Goal: Information Seeking & Learning: Learn about a topic

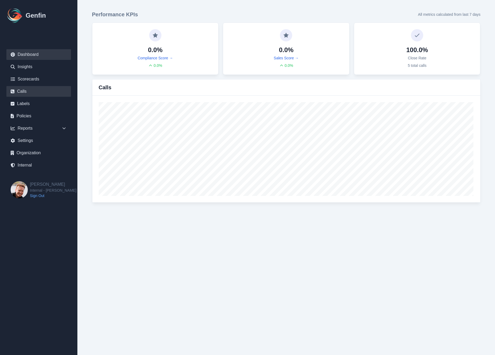
click at [23, 92] on link "Calls" at bounding box center [38, 91] width 65 height 11
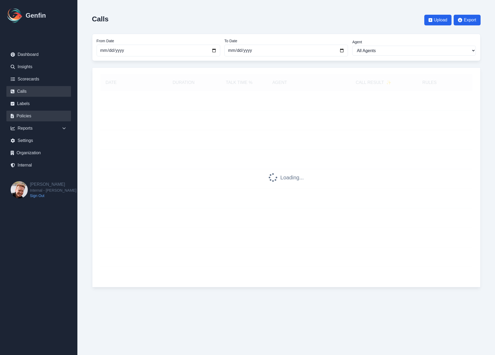
click at [24, 116] on link "Policies" at bounding box center [38, 116] width 65 height 11
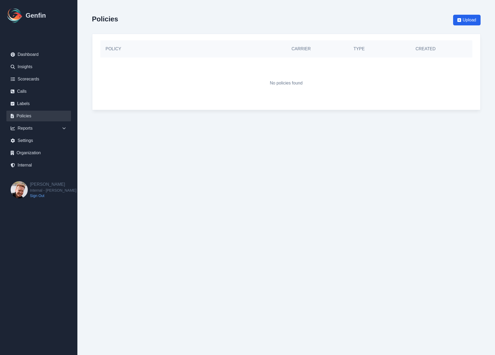
click at [411, 23] on div "Policies Upload" at bounding box center [286, 20] width 389 height 19
click at [467, 19] on span "Upload" at bounding box center [470, 20] width 14 height 6
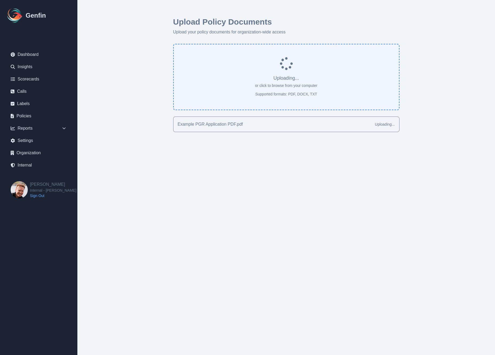
click at [136, 134] on div "Upload Policy Documents Upload your policy documents for organization-wide acce…" at bounding box center [286, 74] width 410 height 149
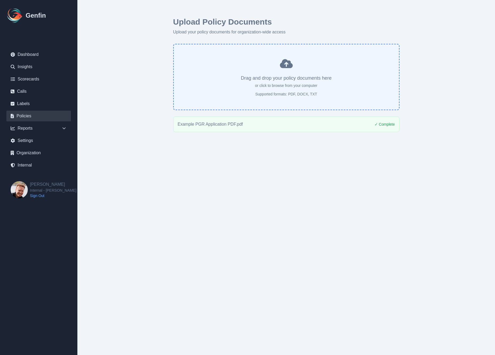
click at [26, 116] on link "Policies" at bounding box center [38, 116] width 65 height 11
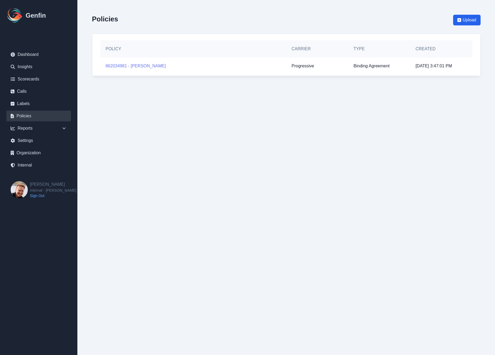
click at [124, 65] on link "862034981 - [PERSON_NAME]" at bounding box center [136, 66] width 60 height 6
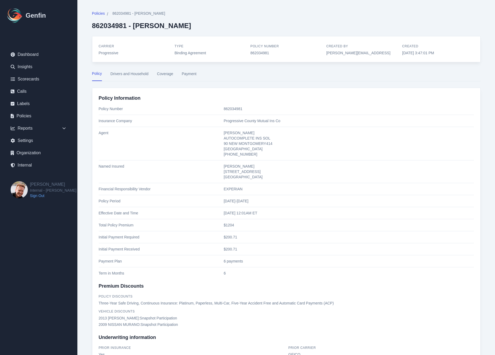
click at [130, 73] on button "Drivers and Household" at bounding box center [130, 76] width 38 height 10
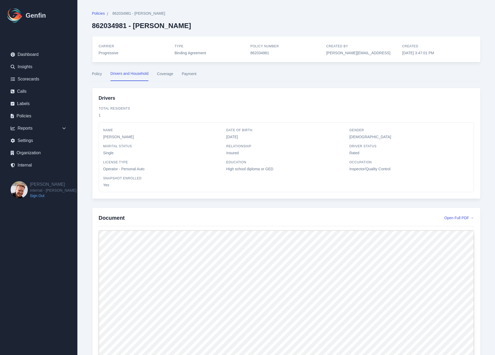
click at [169, 74] on button "Coverage" at bounding box center [165, 76] width 16 height 10
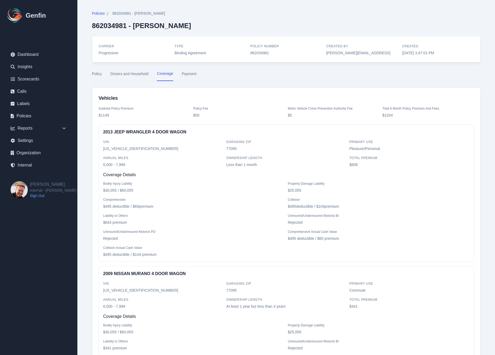
click at [192, 74] on button "Payment" at bounding box center [189, 76] width 15 height 10
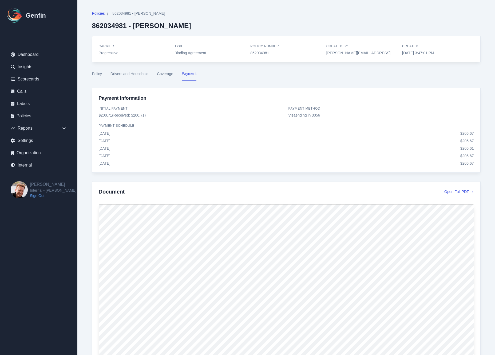
click at [84, 131] on div "Policies / 862034981 - Lisa Roberts 862034981 - Lisa Roberts Carrier Progressiv…" at bounding box center [286, 298] width 410 height 597
click at [225, 157] on div "Oct 23, 2025 $ 206.67" at bounding box center [286, 155] width 375 height 5
click at [265, 147] on div "Jan 23, 2026 $ 206.61" at bounding box center [286, 148] width 375 height 5
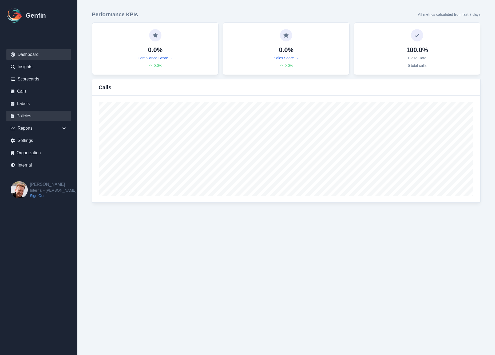
click at [30, 115] on link "Policies" at bounding box center [38, 116] width 65 height 11
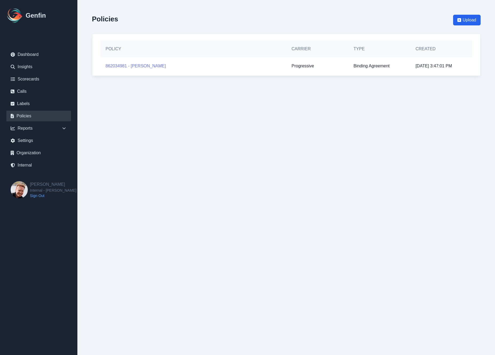
click at [129, 63] on link "862034981 - [PERSON_NAME]" at bounding box center [136, 66] width 60 height 6
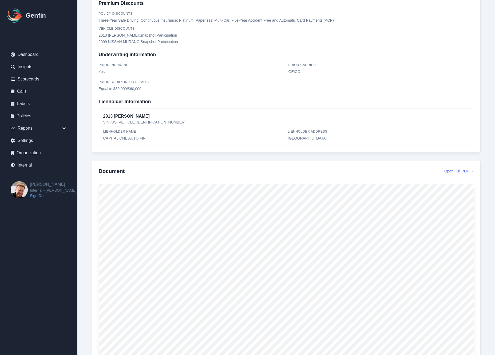
scroll to position [334, 0]
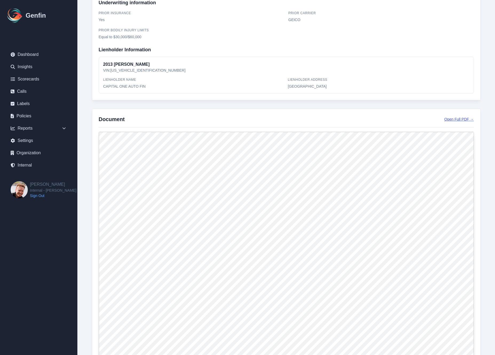
click at [462, 120] on link "Open Full PDF →" at bounding box center [459, 118] width 29 height 5
